Goal: Task Accomplishment & Management: Complete application form

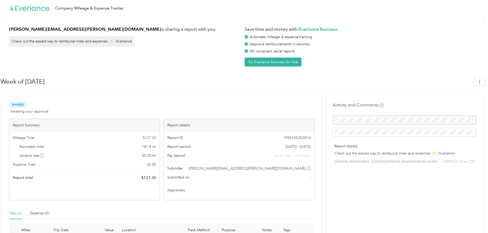
click at [179, 190] on span "Approvers" at bounding box center [175, 189] width 17 height 5
click at [22, 110] on span "Awaiting your approval" at bounding box center [30, 111] width 38 height 5
click at [386, 154] on p "Check out the easiest way to reimburse miles and expenses ✨ - Everlance" at bounding box center [404, 152] width 140 height 5
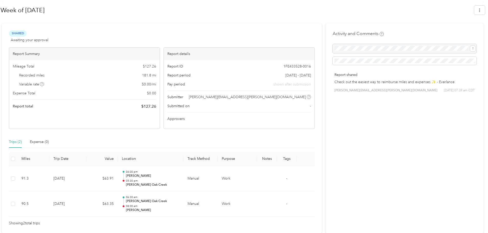
scroll to position [72, 0]
click at [386, 48] on div at bounding box center [404, 48] width 144 height 9
click at [474, 48] on div at bounding box center [404, 48] width 144 height 9
click at [373, 110] on div "Activity and Comments Report shared Check out the easiest way to reimburse mile…" at bounding box center [404, 127] width 158 height 209
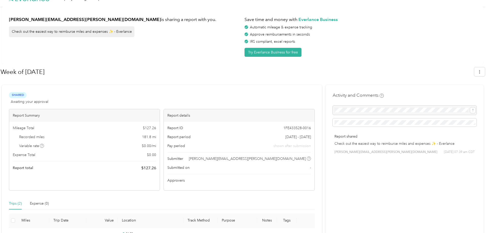
scroll to position [0, 0]
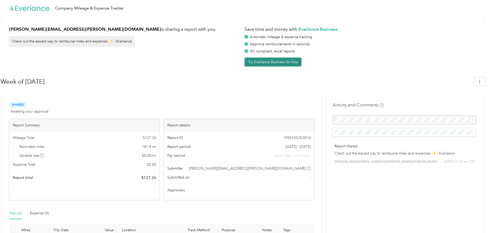
click at [285, 61] on button "Try Everlance Business for free" at bounding box center [272, 61] width 57 height 9
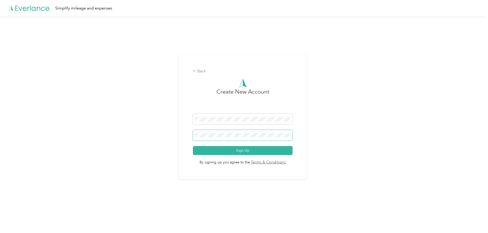
click at [234, 137] on body "Simplify mileage and expenses Back Create New Account Sign Up By signing up you…" at bounding box center [242, 110] width 485 height 221
click at [244, 149] on button "Sign Up" at bounding box center [243, 150] width 100 height 9
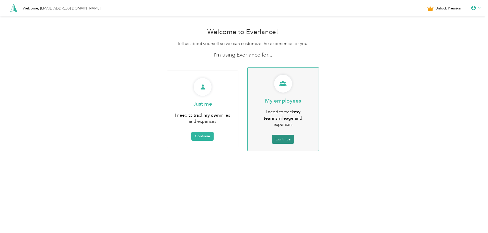
click at [287, 135] on button "Continue" at bounding box center [283, 139] width 22 height 9
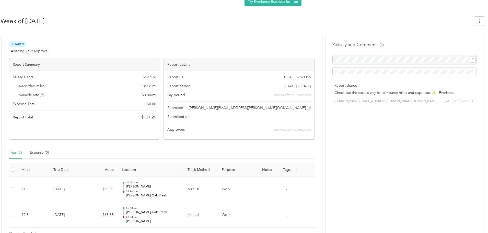
scroll to position [51, 0]
